Goal: Navigation & Orientation: Find specific page/section

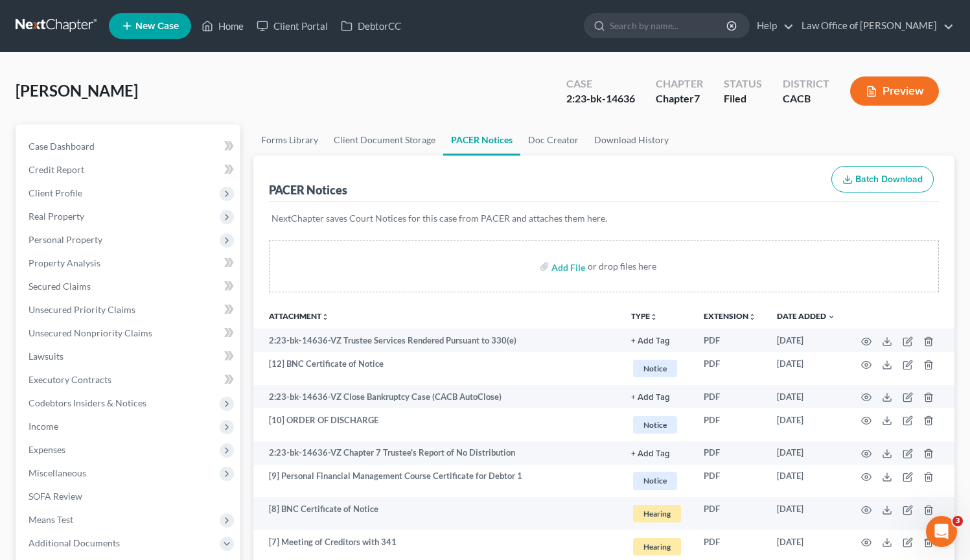
click at [386, 89] on div "Torabian, Michael Upgraded Case 2:23-bk-14636 Chapter Chapter 7 Status Filed Di…" at bounding box center [485, 96] width 939 height 56
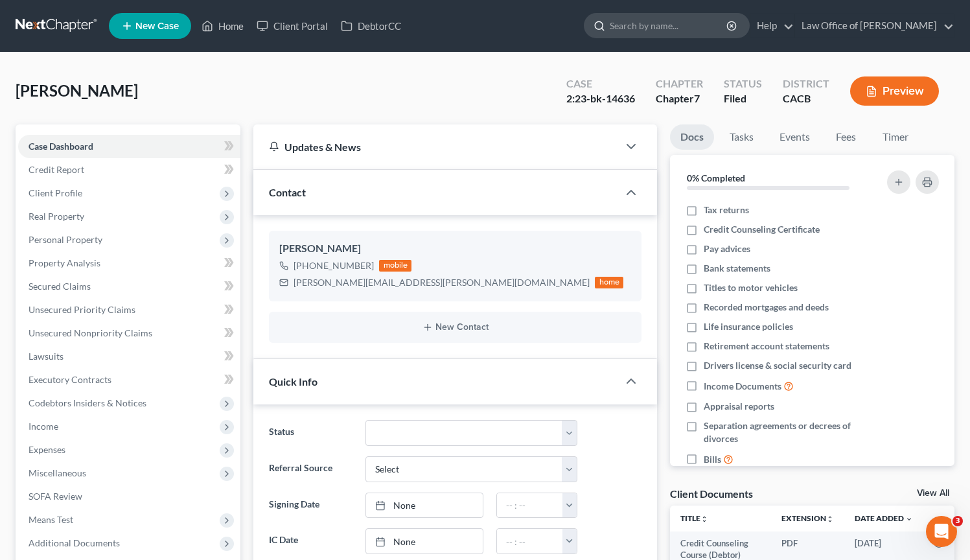
click at [648, 29] on input "search" at bounding box center [669, 26] width 119 height 24
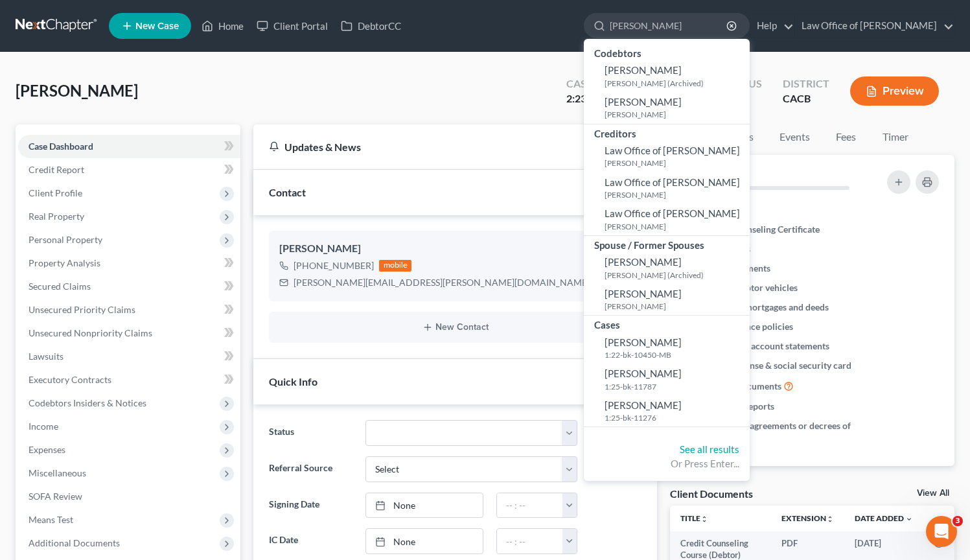
type input "[PERSON_NAME]"
click at [157, 67] on div "Torabian, Michael Upgraded Case 2:23-bk-14636 Chapter Chapter 7 Status Filed Di…" at bounding box center [485, 443] width 970 height 782
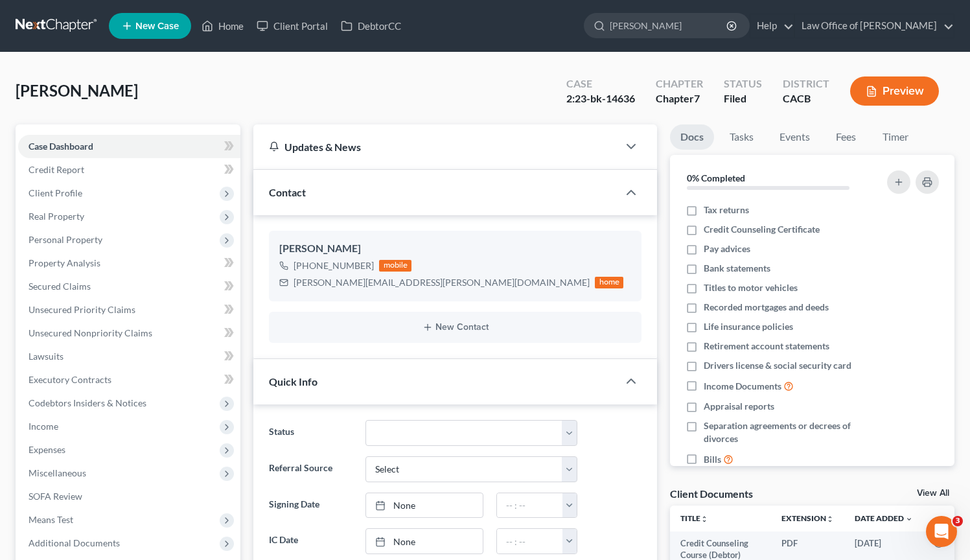
click at [59, 31] on link at bounding box center [57, 25] width 83 height 23
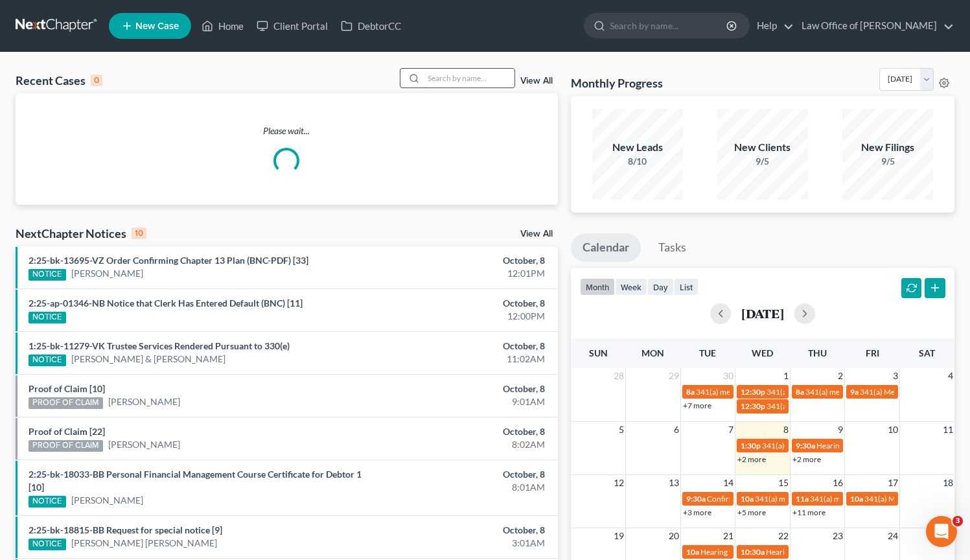
click at [455, 79] on input "search" at bounding box center [469, 78] width 91 height 19
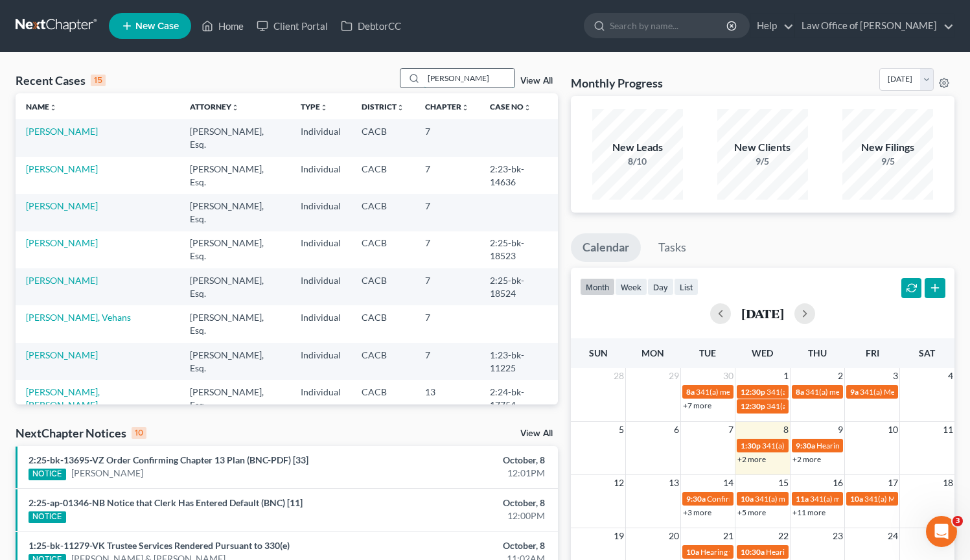
type input "[PERSON_NAME]"
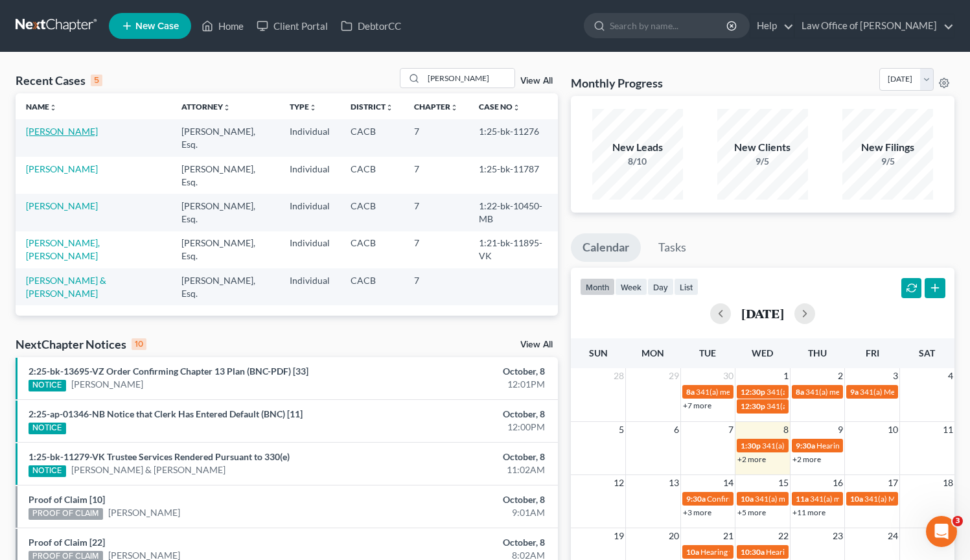
click at [96, 132] on link "[PERSON_NAME]" at bounding box center [62, 131] width 72 height 11
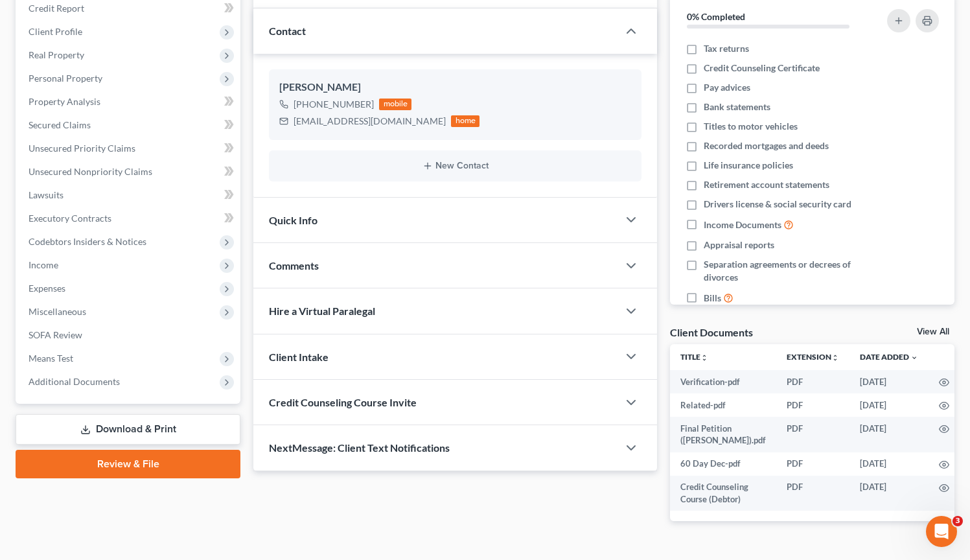
scroll to position [162, 0]
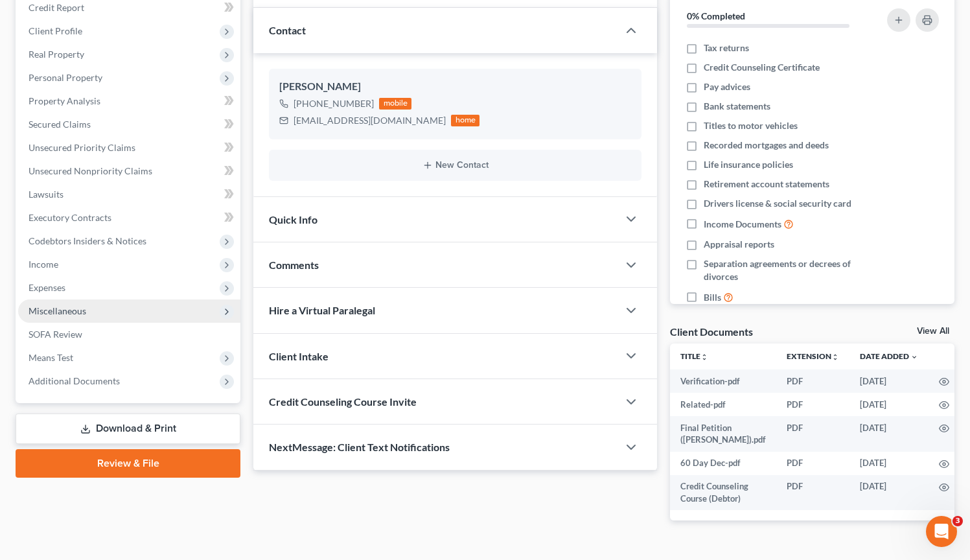
click at [88, 311] on span "Miscellaneous" at bounding box center [129, 310] width 222 height 23
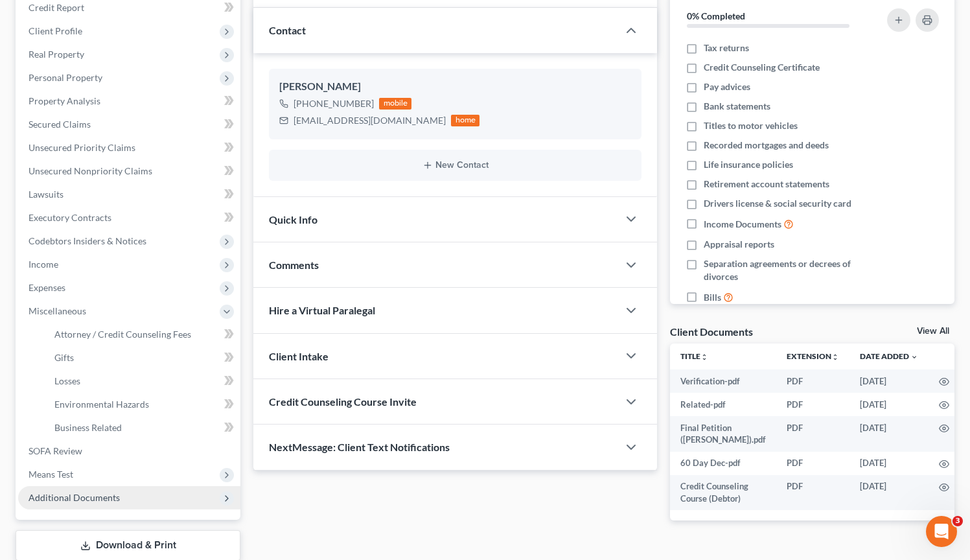
click at [108, 497] on span "Additional Documents" at bounding box center [74, 497] width 91 height 11
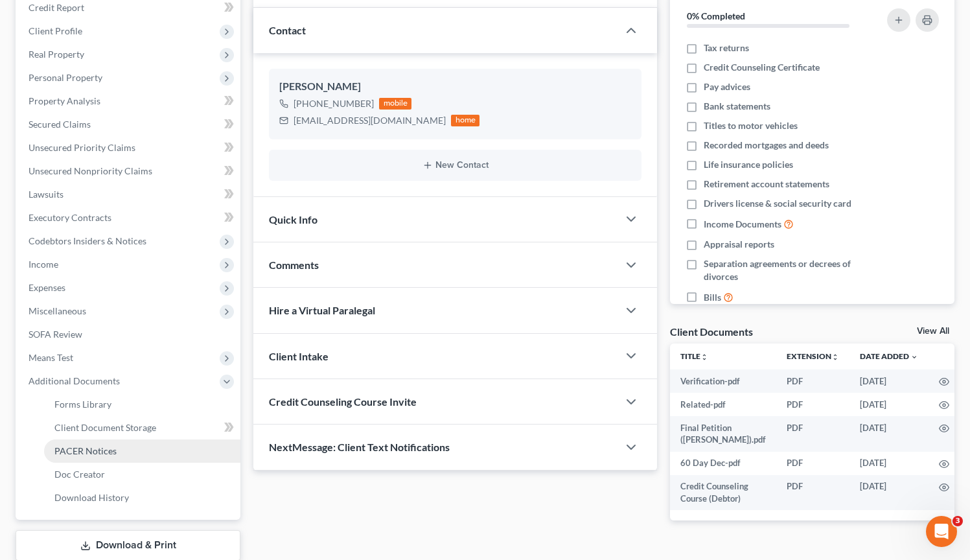
click at [110, 456] on link "PACER Notices" at bounding box center [142, 450] width 196 height 23
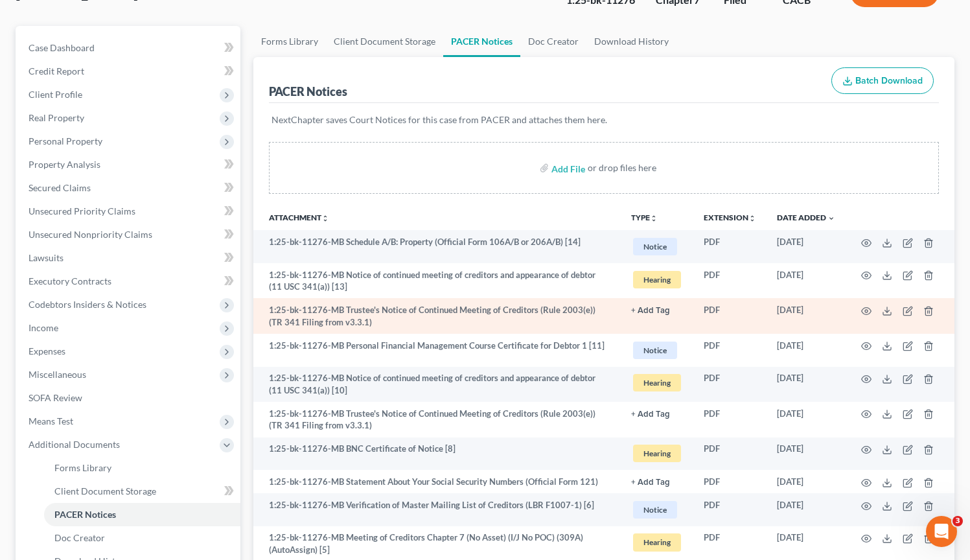
scroll to position [163, 0]
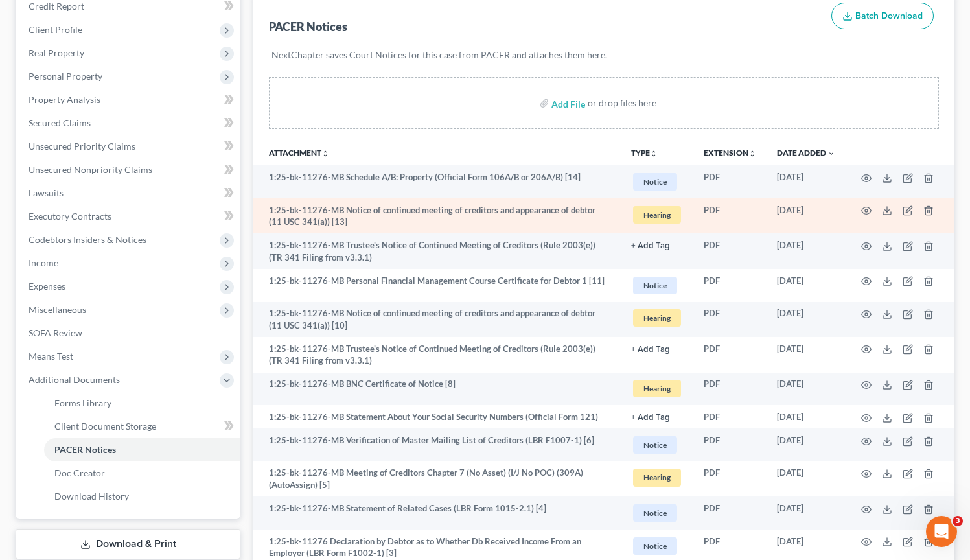
click at [544, 213] on td "1:25-bk-11276-MB Notice of continued meeting of creditors and appearance of deb…" at bounding box center [436, 216] width 367 height 36
click at [871, 212] on td at bounding box center [900, 216] width 109 height 36
click at [866, 211] on circle "button" at bounding box center [866, 210] width 3 height 3
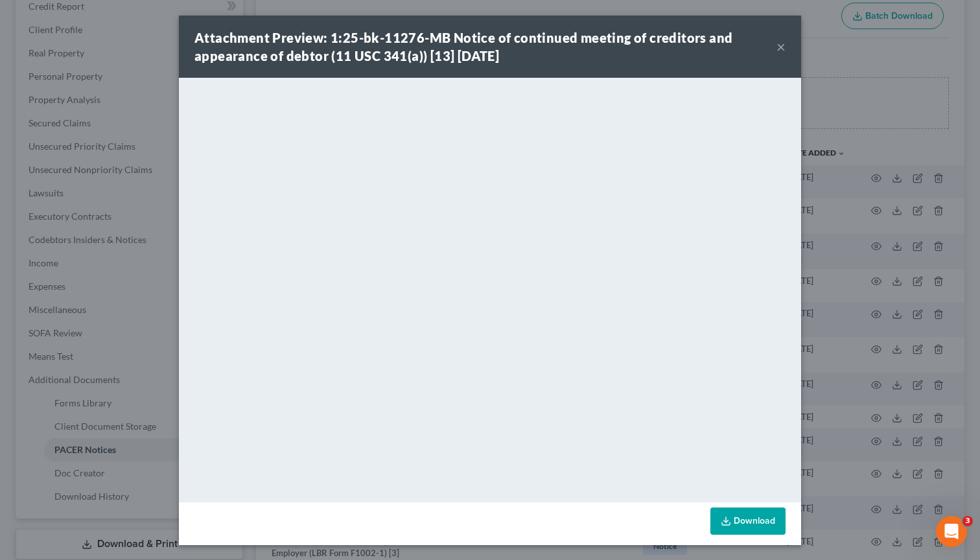
click at [777, 48] on button "×" at bounding box center [780, 47] width 9 height 16
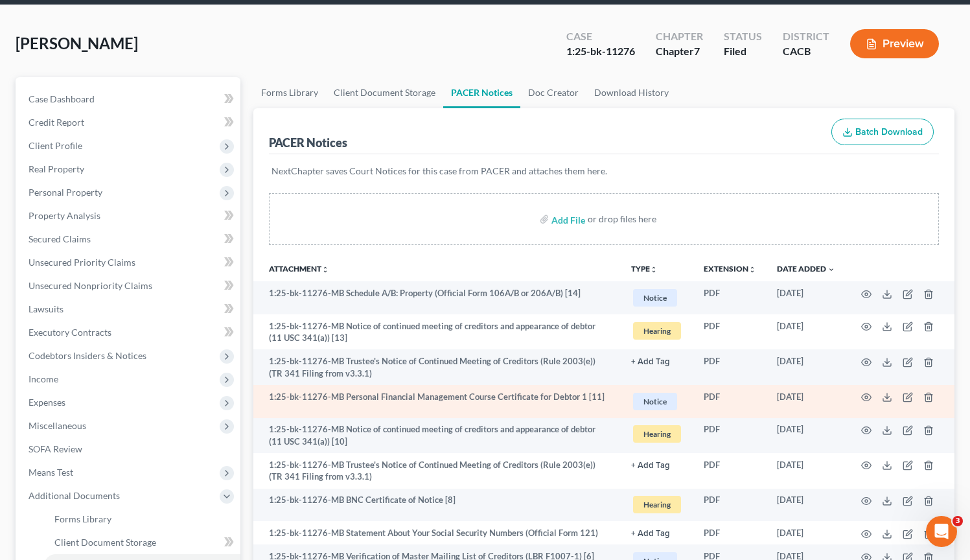
scroll to position [0, 0]
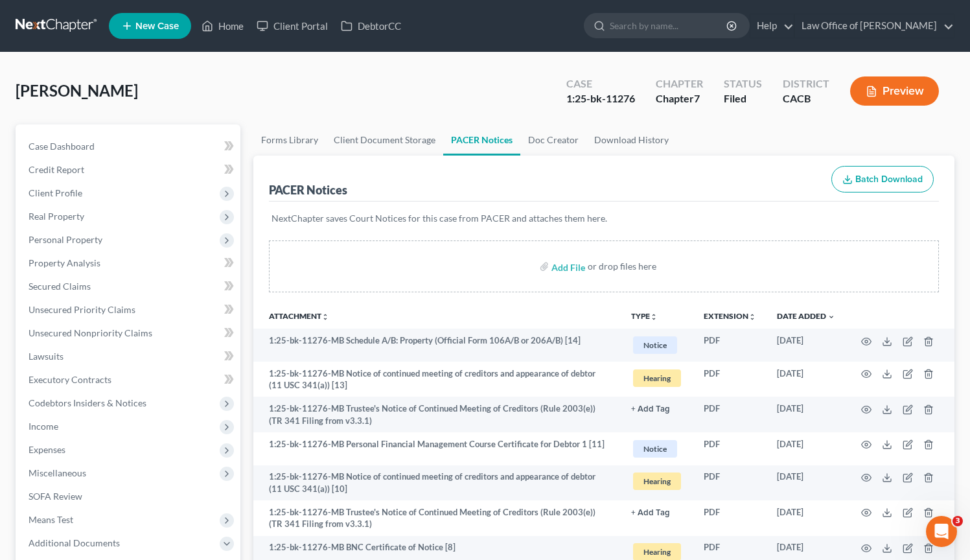
click at [80, 29] on link at bounding box center [57, 25] width 83 height 23
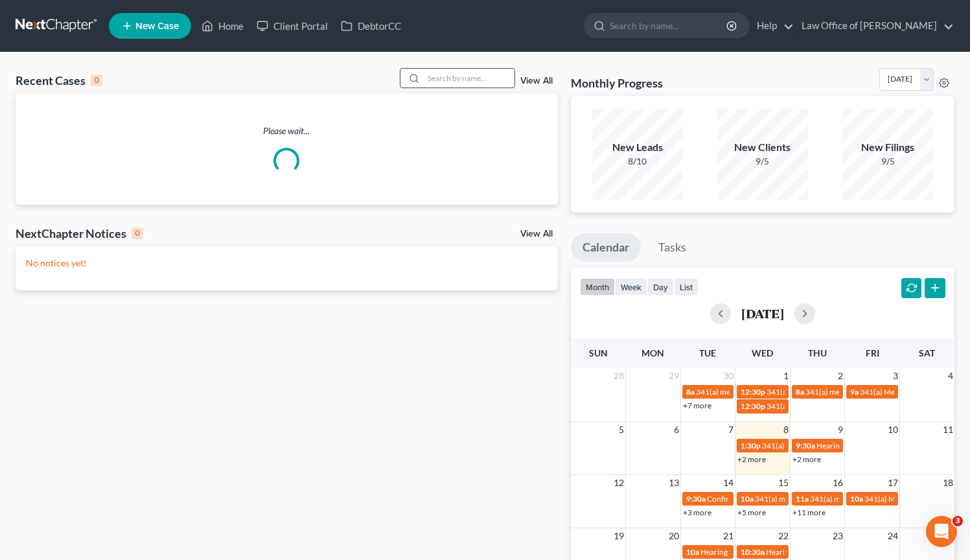
click at [446, 83] on input "search" at bounding box center [469, 78] width 91 height 19
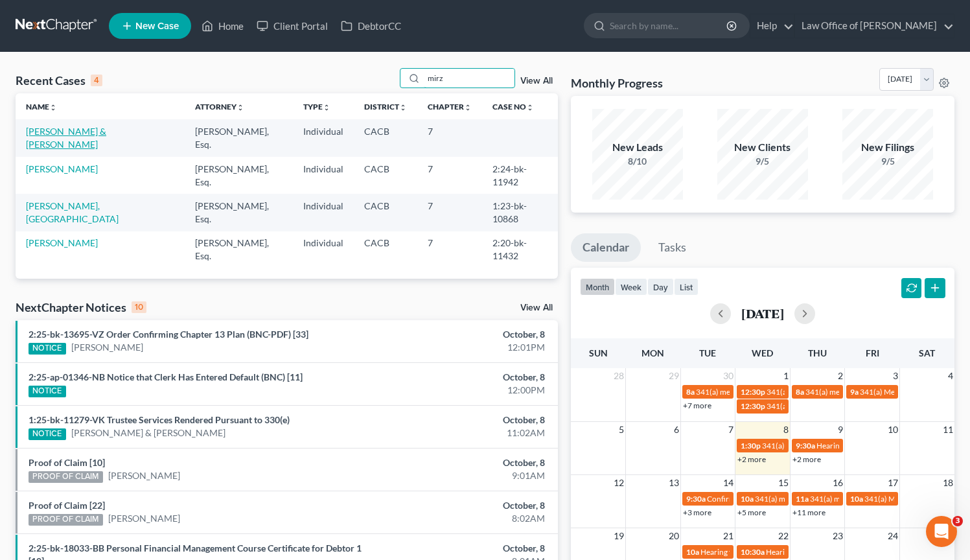
type input "mirz"
click at [106, 134] on link "Mirzakhanian, Goorgen & Zakaria, Armenoohi" at bounding box center [66, 138] width 80 height 24
